Goal: Consume media (video, audio)

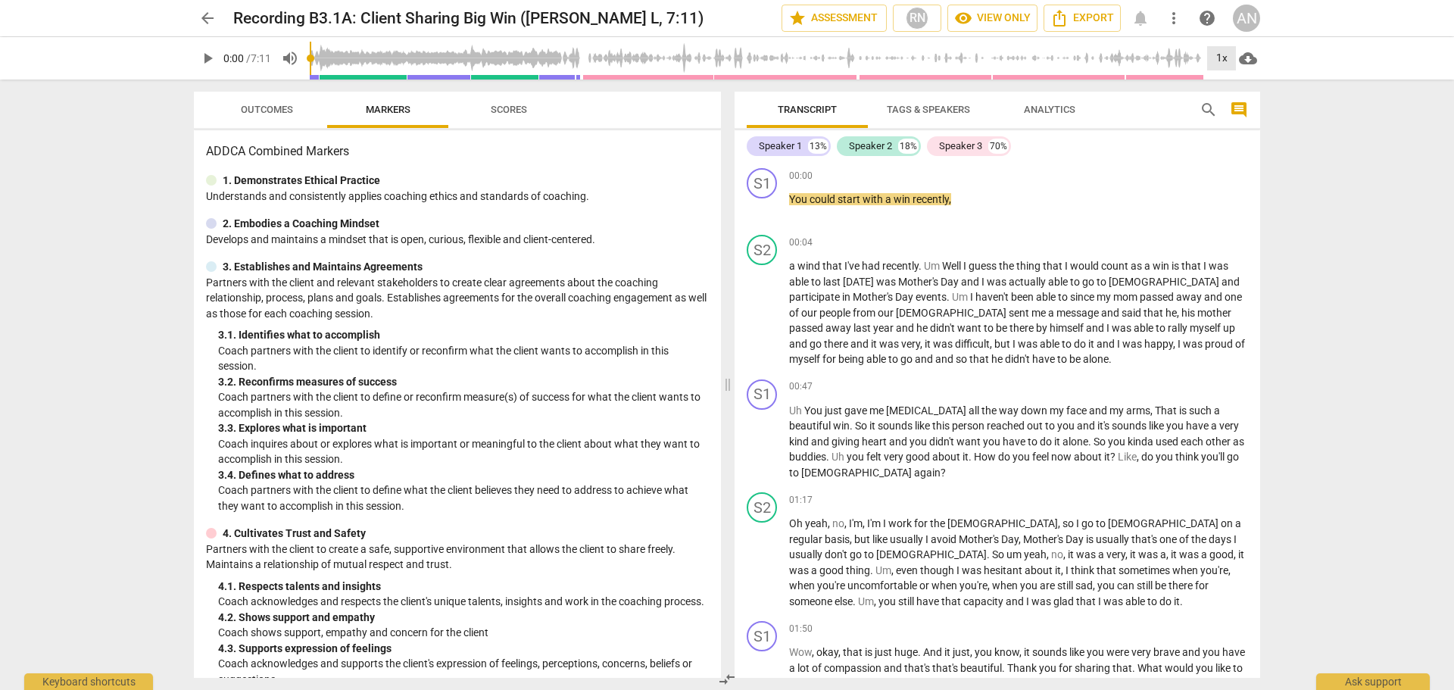
click at [1217, 58] on div "1x" at bounding box center [1221, 58] width 29 height 24
click at [1232, 111] on li "1.25x" at bounding box center [1232, 118] width 51 height 29
click at [201, 57] on span "play_arrow" at bounding box center [207, 58] width 18 height 18
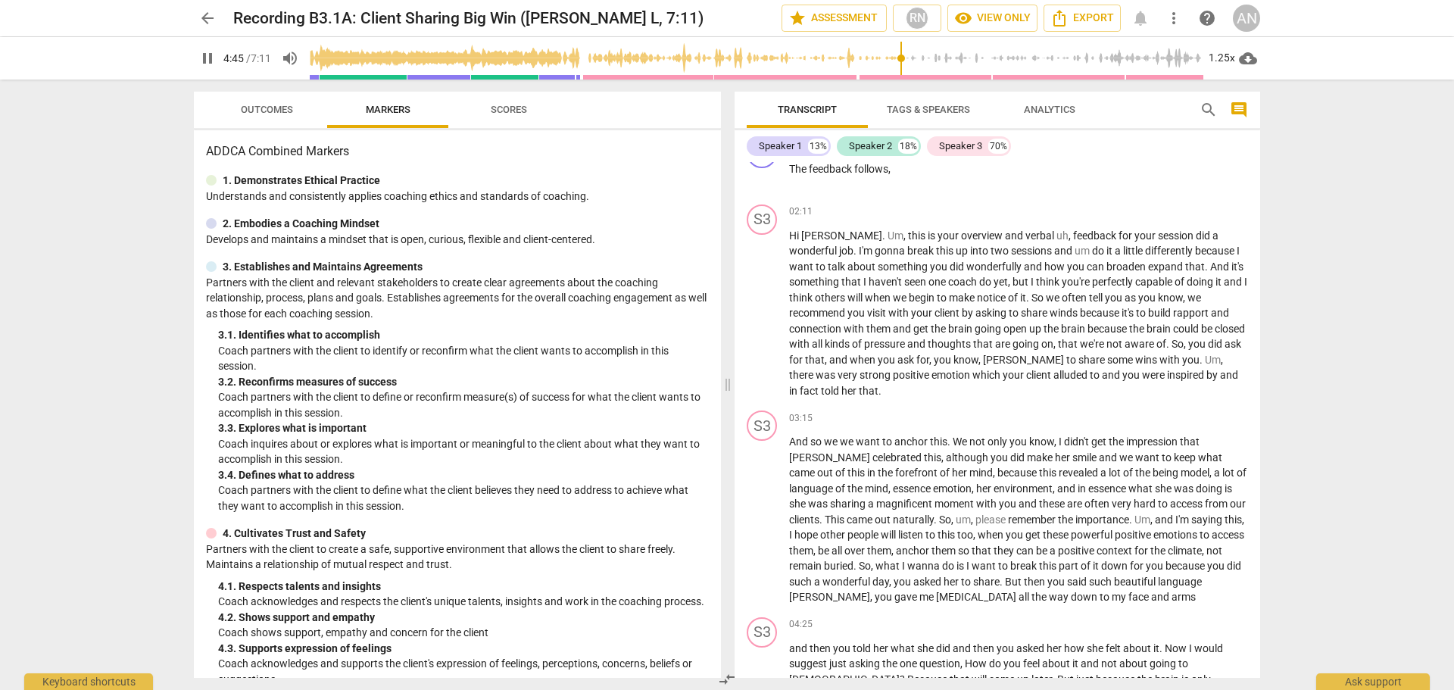
scroll to position [1092, 0]
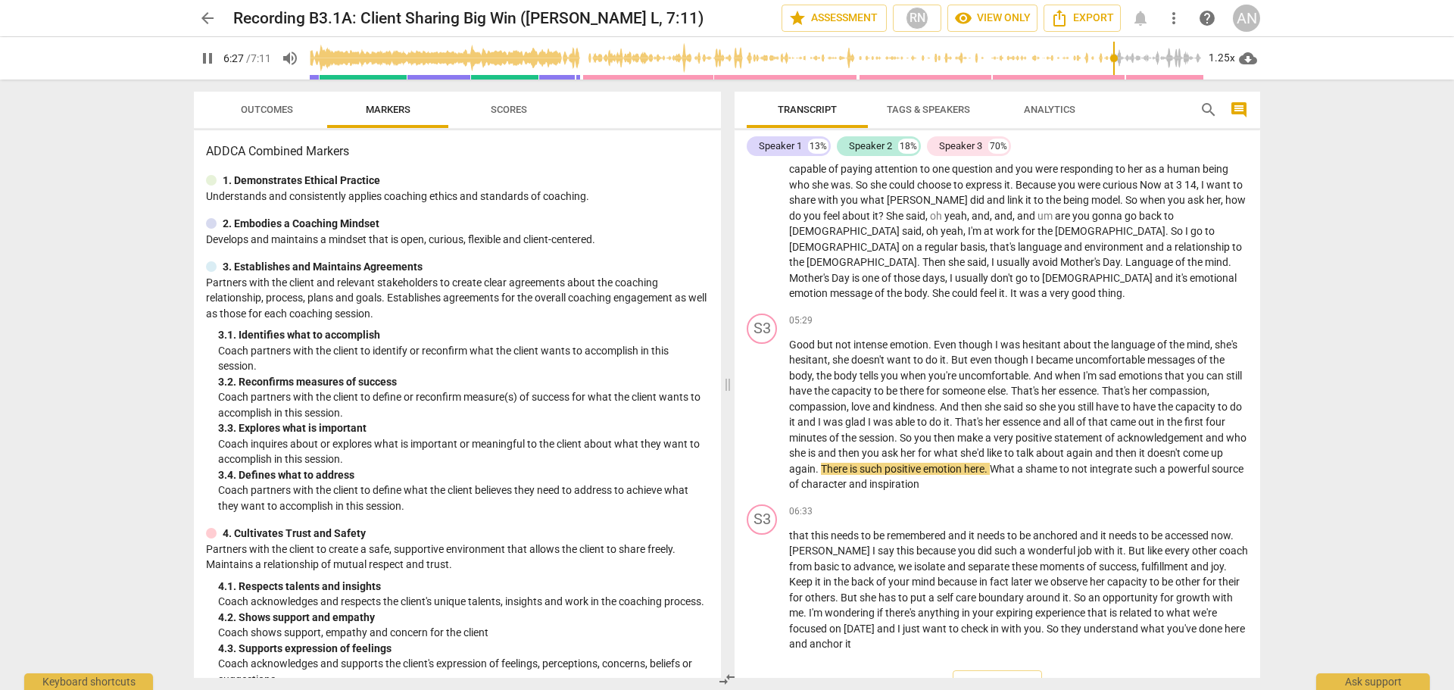
click at [486, 59] on input "range" at bounding box center [757, 58] width 895 height 48
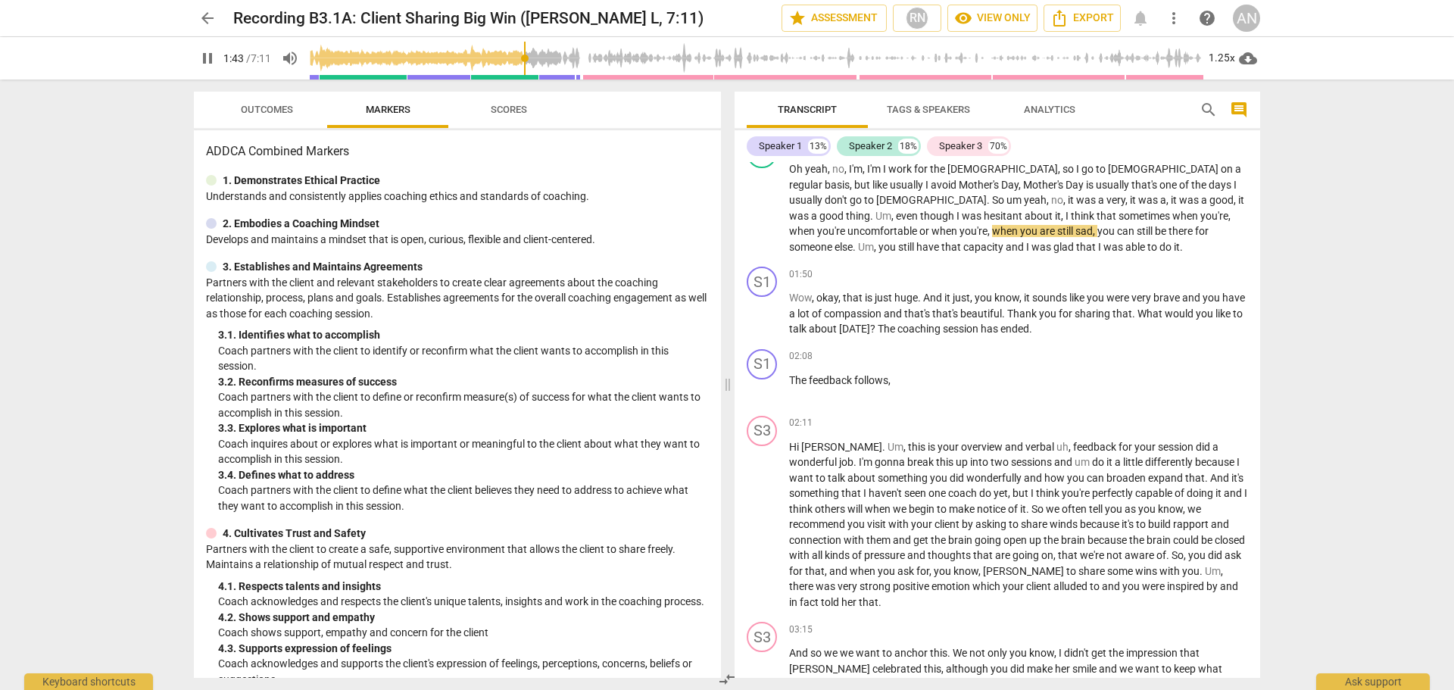
click at [869, 81] on div "Transcript Tags & Speakers Analytics search comment Speaker 1 13% Speaker 2 18%…" at bounding box center [1001, 385] width 544 height 611
click at [873, 77] on input "range" at bounding box center [757, 58] width 895 height 48
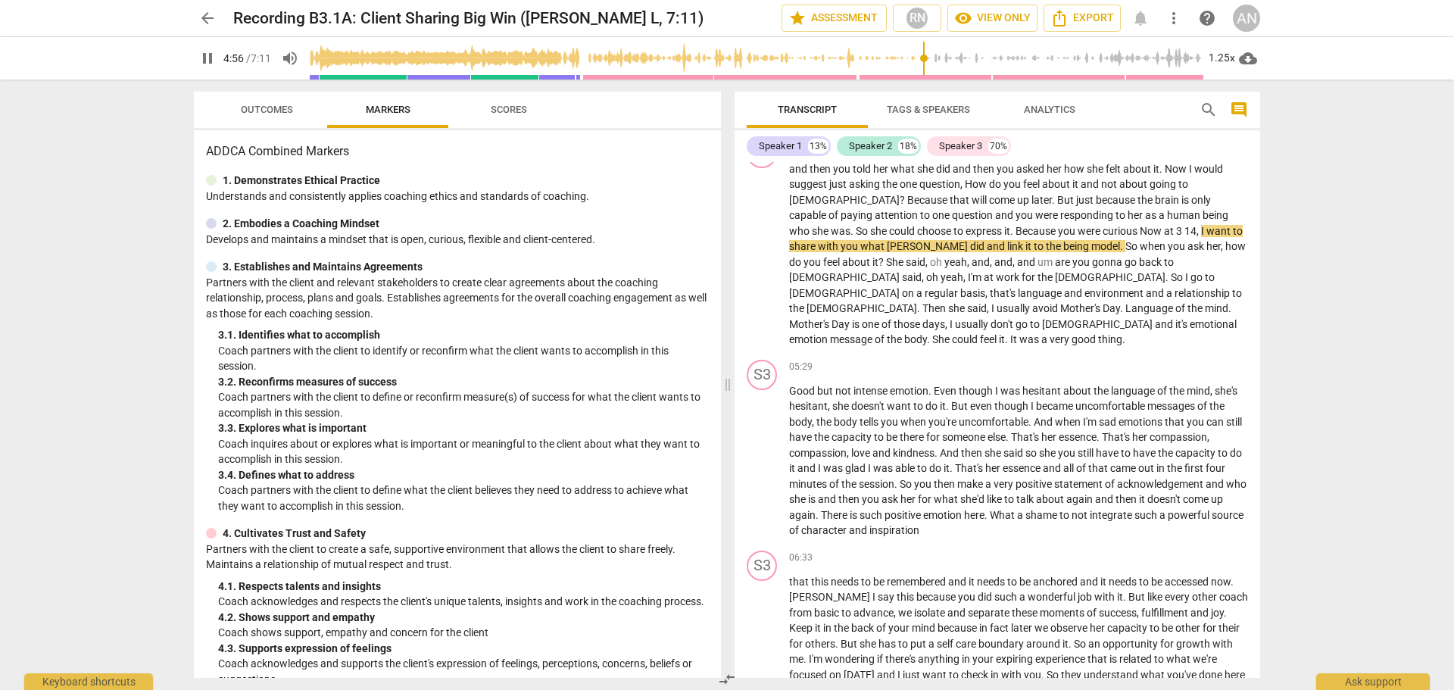
click at [923, 76] on input "range" at bounding box center [757, 58] width 895 height 48
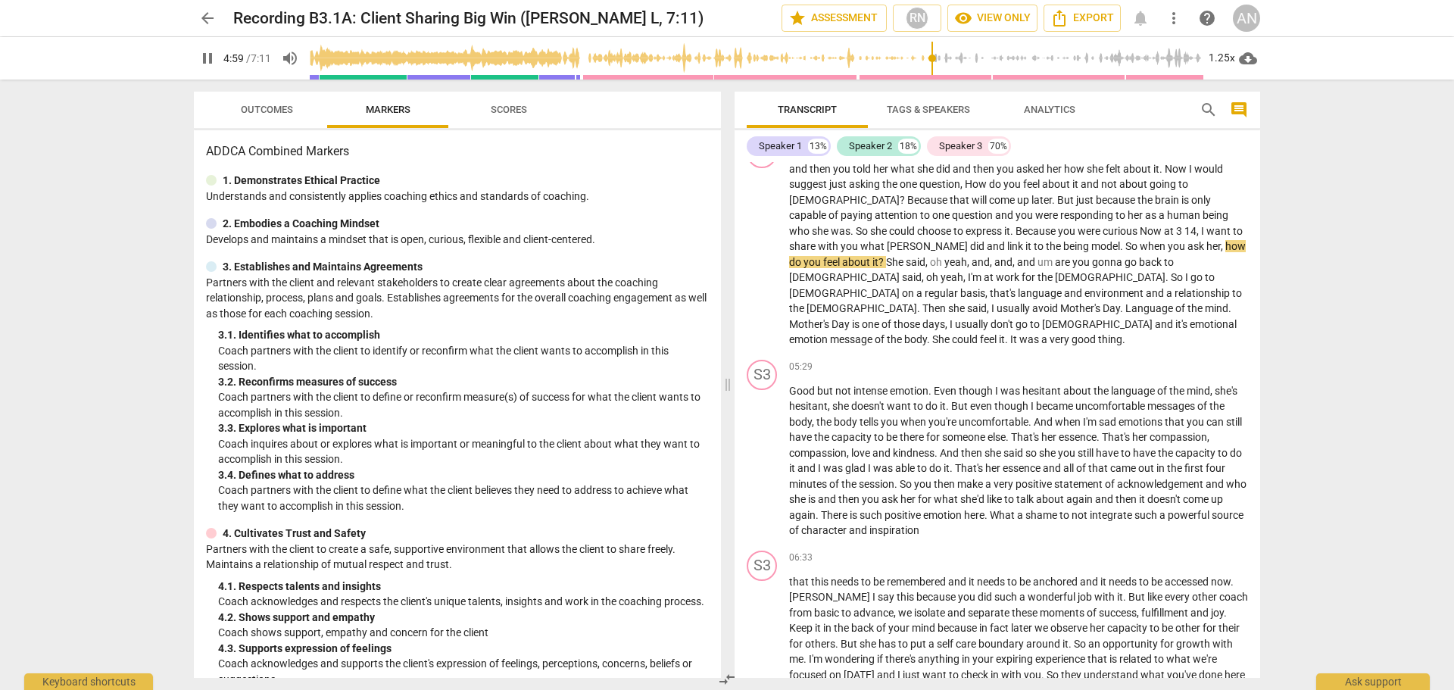
click at [1044, 84] on div "Transcript Tags & Speakers Analytics search comment Speaker 1 13% Speaker 2 18%…" at bounding box center [1001, 385] width 544 height 611
click at [1044, 81] on div "Transcript Tags & Speakers Analytics search comment Speaker 1 13% Speaker 2 18%…" at bounding box center [1001, 385] width 544 height 611
click at [1044, 80] on div "Transcript Tags & Speakers Analytics search comment Speaker 1 13% Speaker 2 18%…" at bounding box center [1001, 385] width 544 height 611
click at [1044, 77] on input "range" at bounding box center [757, 58] width 895 height 48
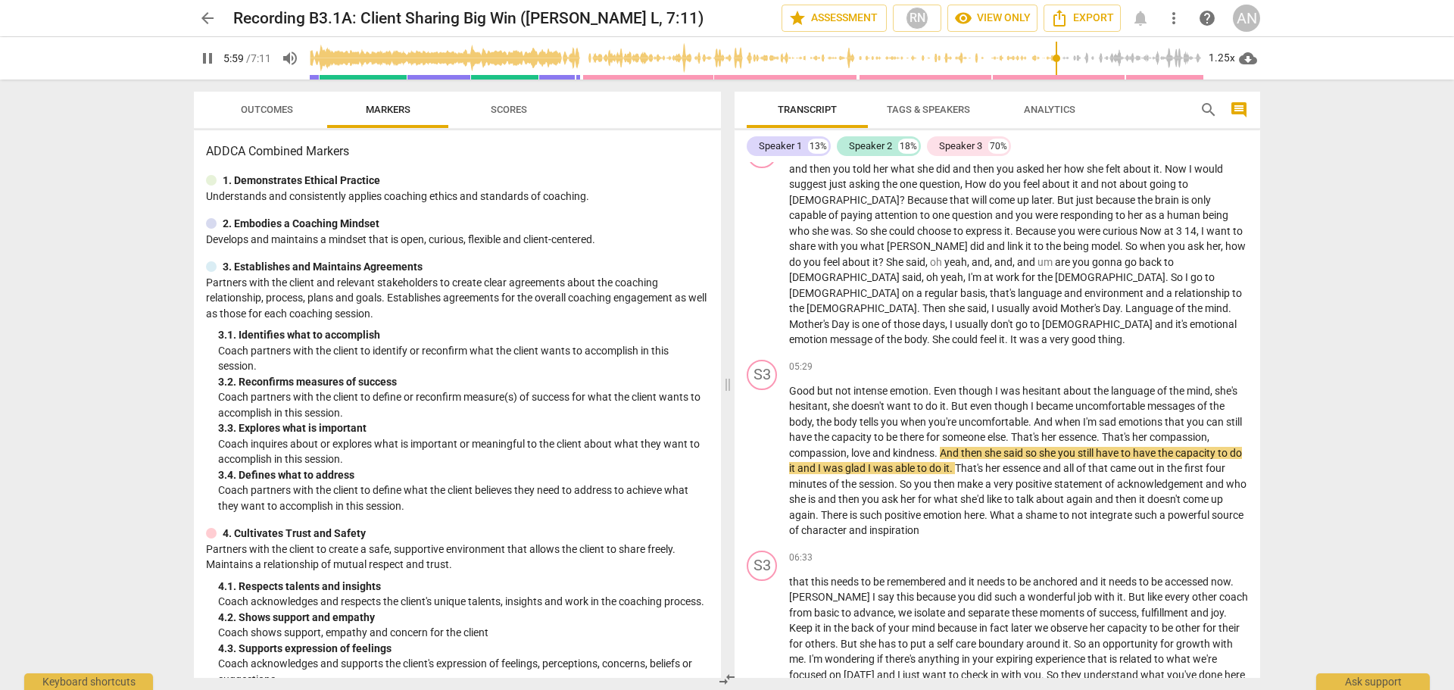
click at [1065, 77] on input "range" at bounding box center [757, 58] width 895 height 48
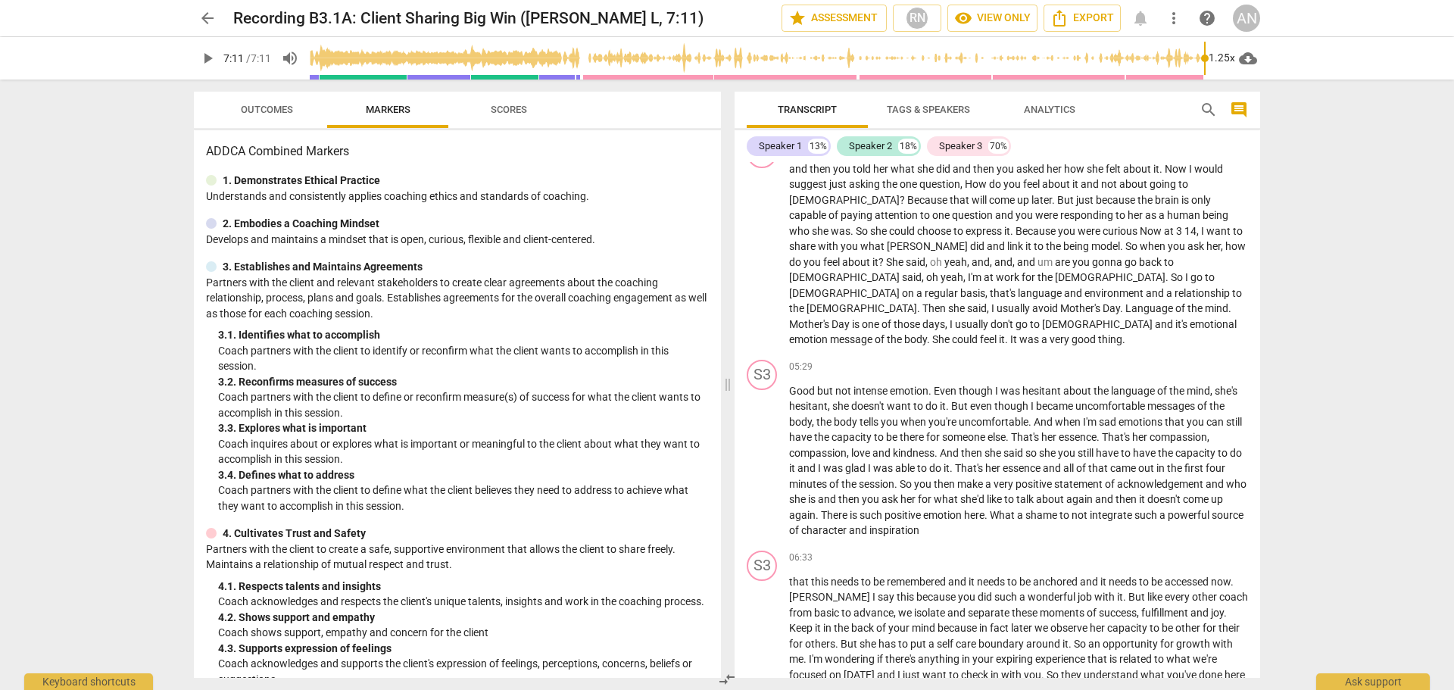
type input "431"
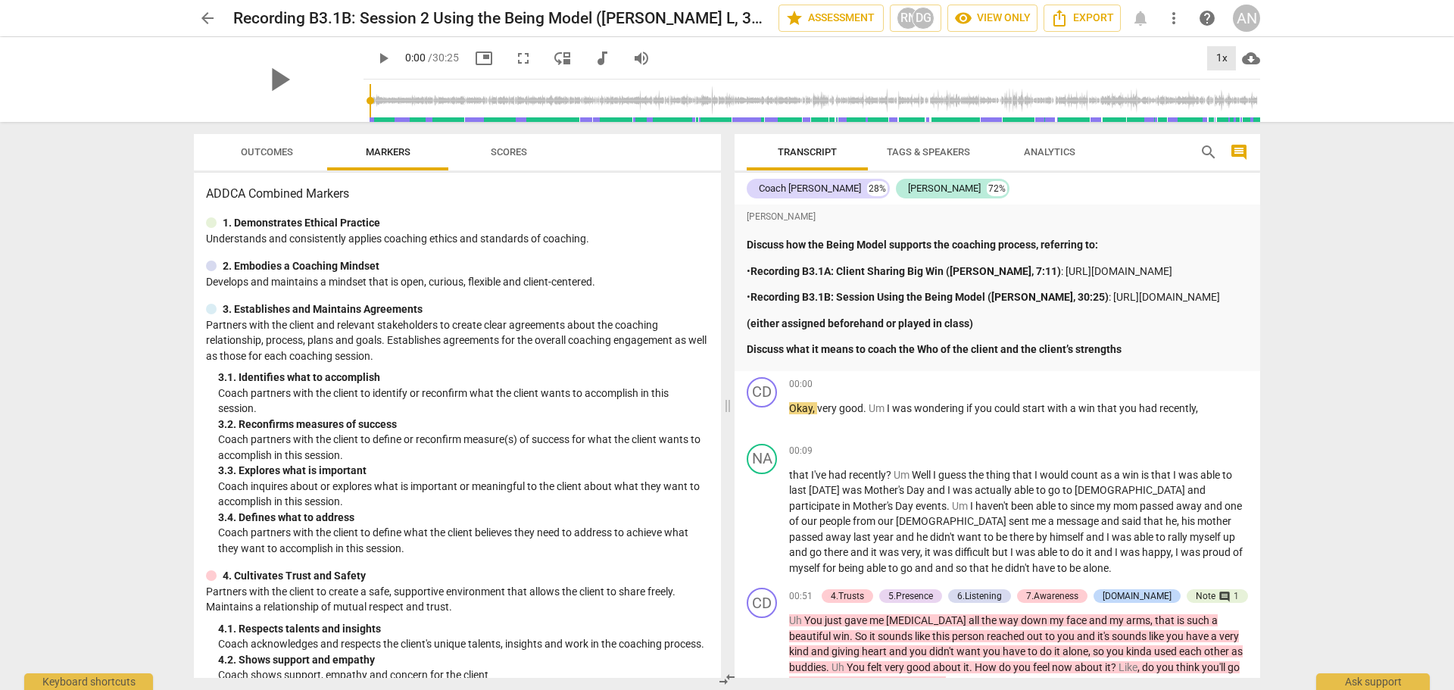
click at [1224, 61] on div "1x" at bounding box center [1221, 58] width 29 height 24
click at [1236, 111] on li "1.25x" at bounding box center [1232, 118] width 51 height 29
click at [277, 89] on span "play_arrow" at bounding box center [278, 79] width 39 height 39
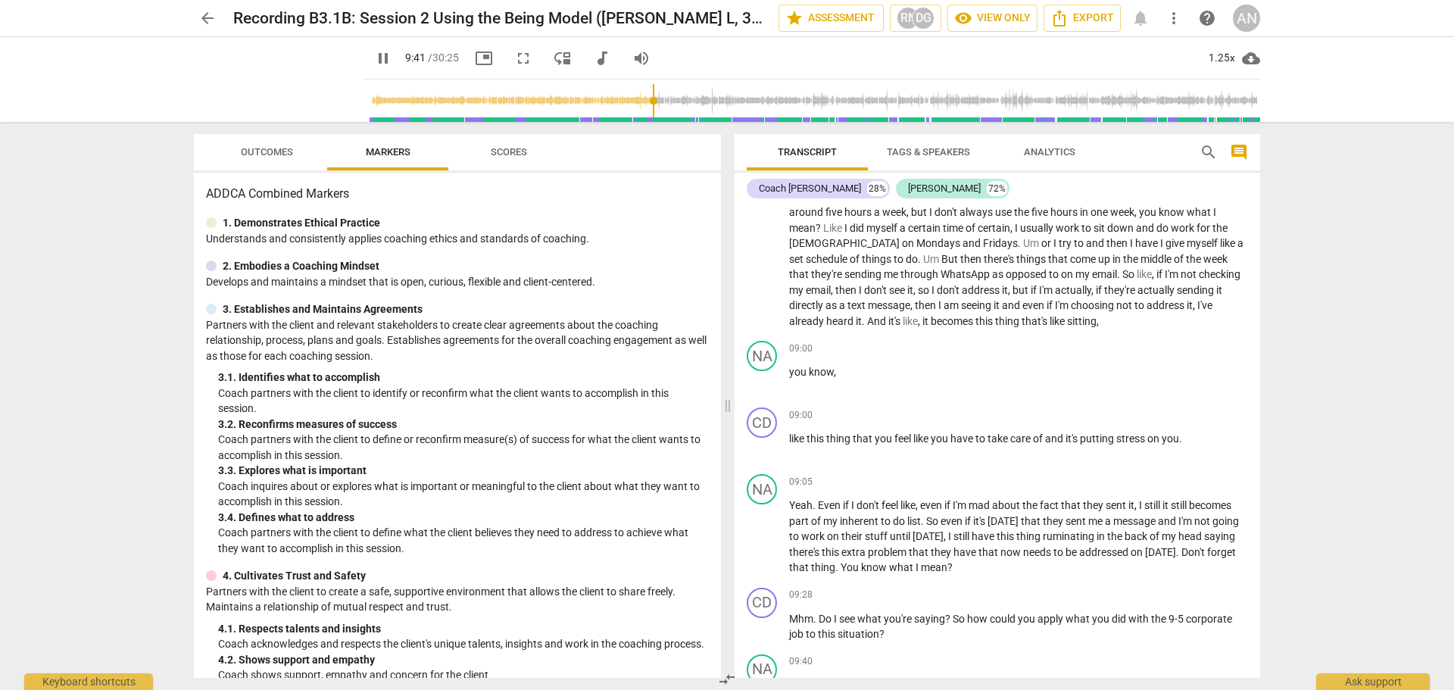
scroll to position [2384, 0]
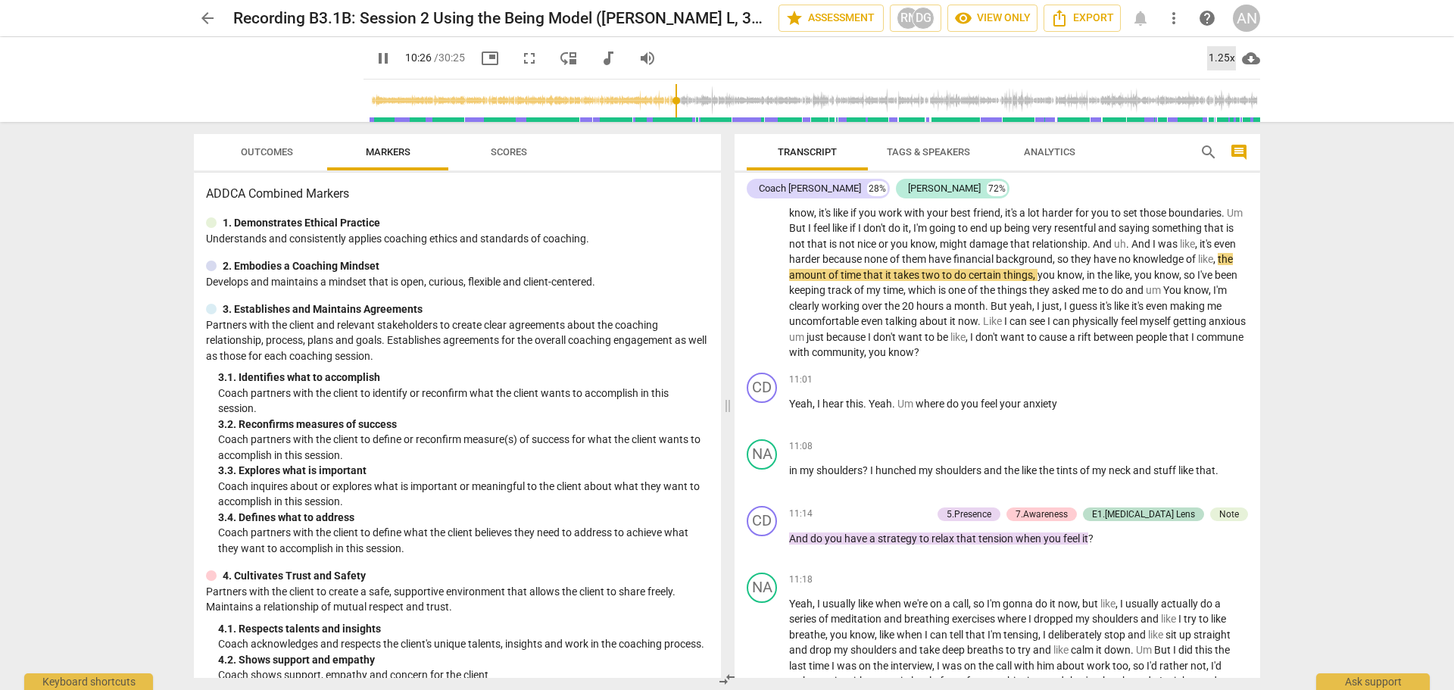
click at [1229, 55] on div "1.25x" at bounding box center [1221, 58] width 29 height 24
click at [1240, 143] on li "1.5x" at bounding box center [1232, 146] width 51 height 29
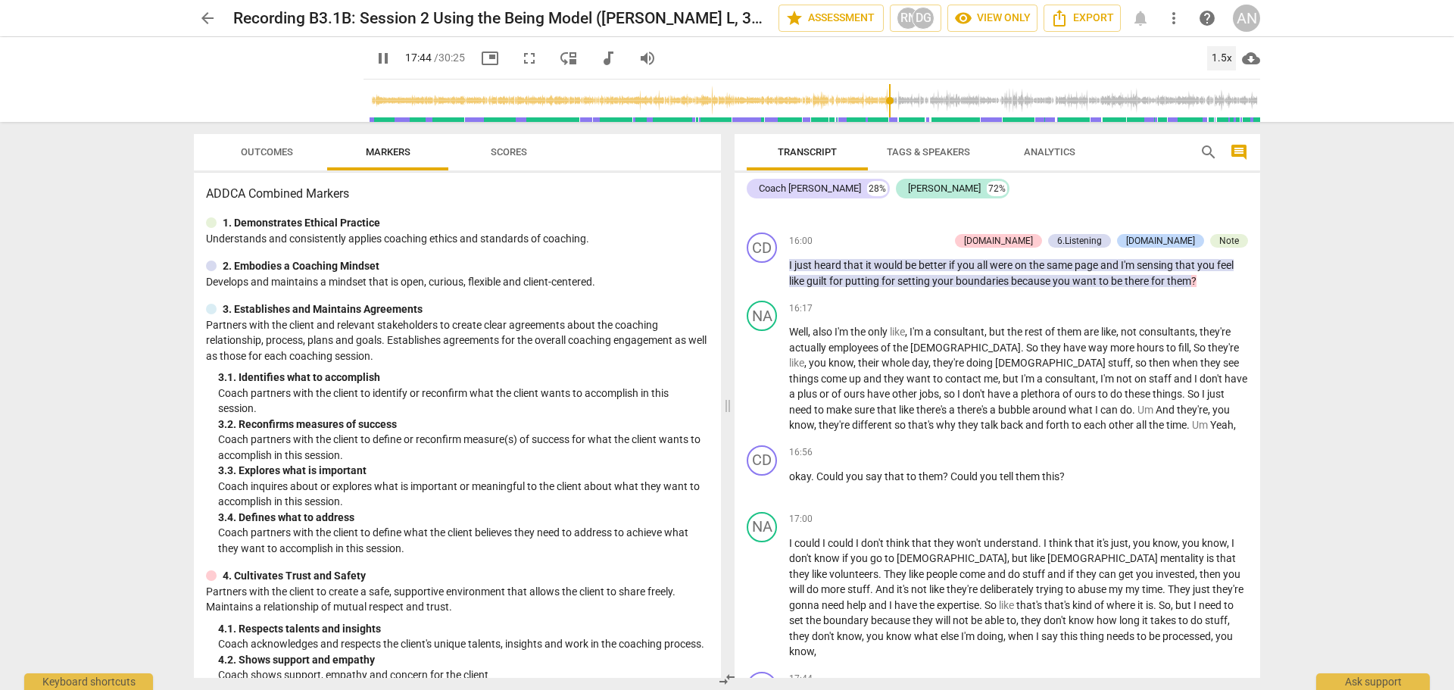
scroll to position [4366, 0]
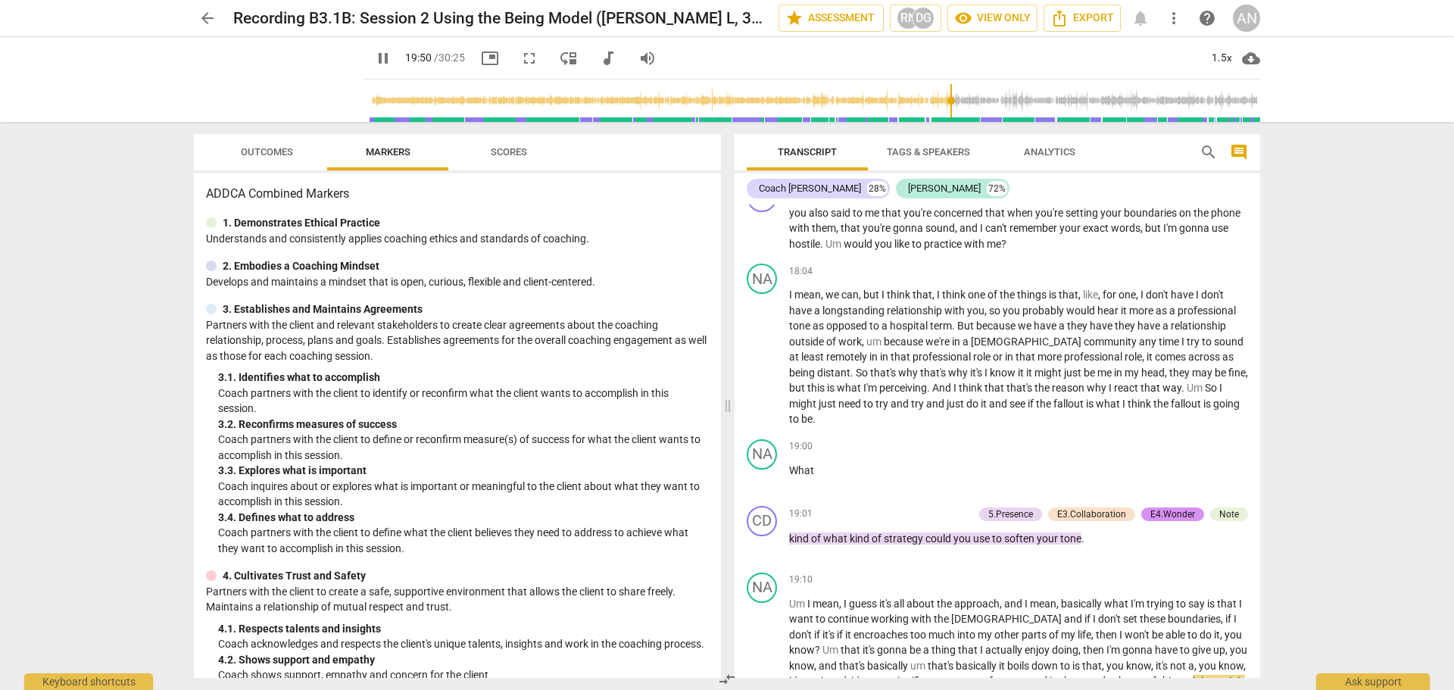
click at [374, 58] on span "pause" at bounding box center [383, 58] width 18 height 18
type input "1192"
click at [374, 58] on span "play_arrow" at bounding box center [383, 58] width 18 height 18
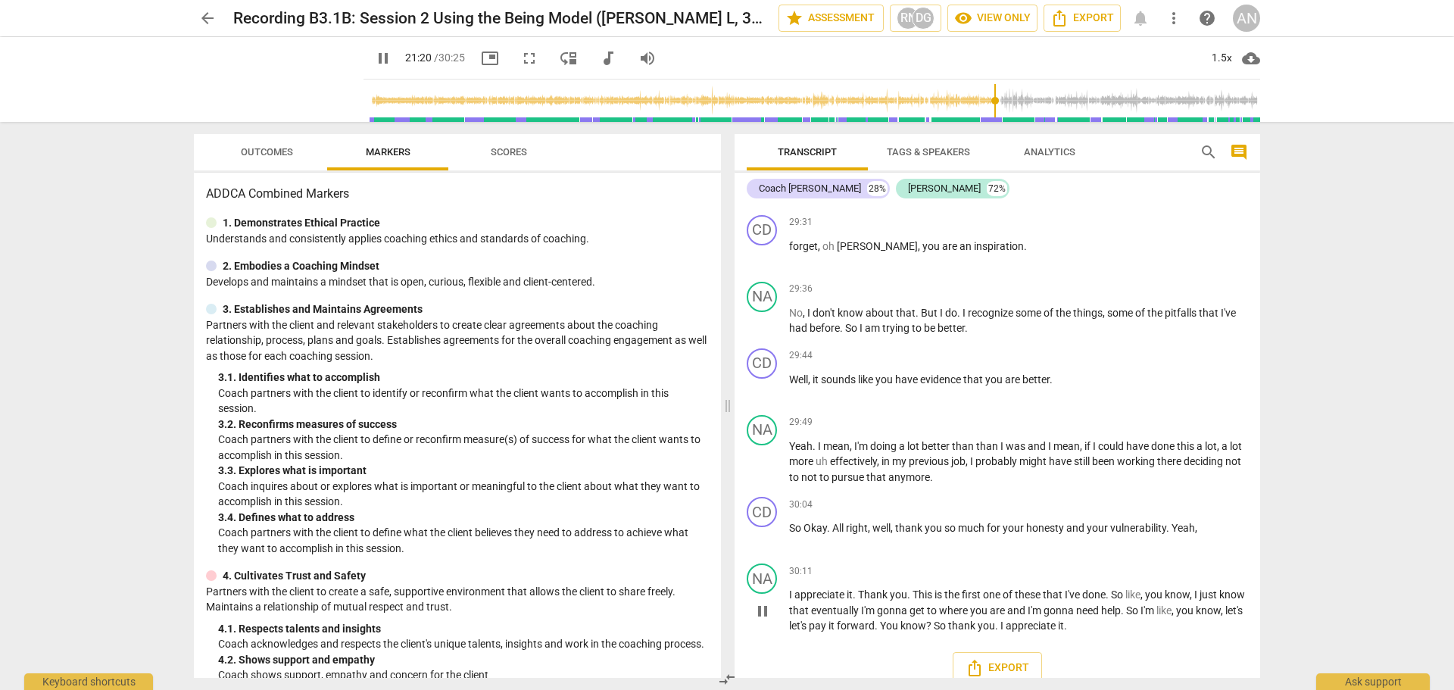
scroll to position [5190, 0]
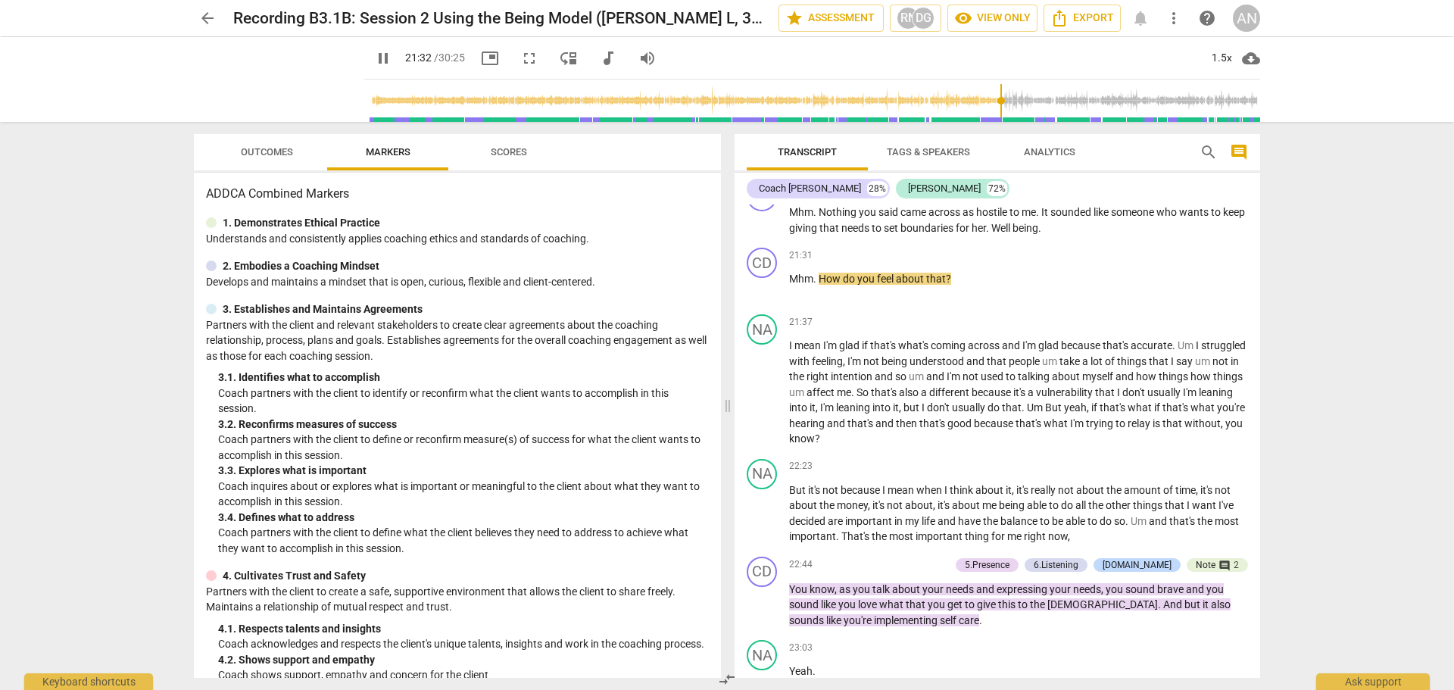
type input "1293"
click at [200, 17] on span "arrow_back" at bounding box center [207, 18] width 18 height 18
